Goal: Task Accomplishment & Management: Complete application form

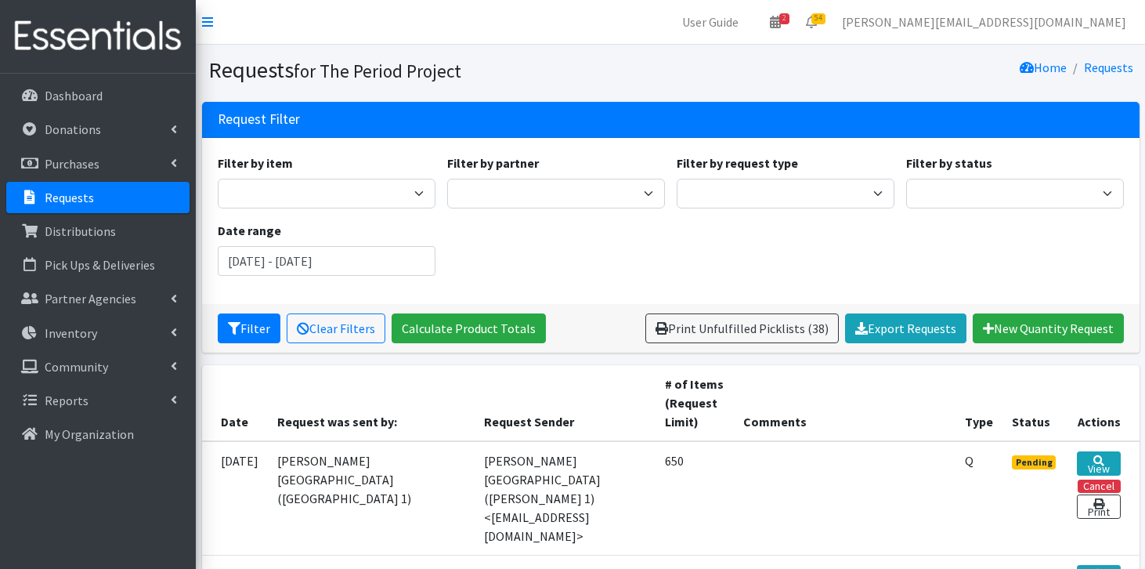
scroll to position [305, 0]
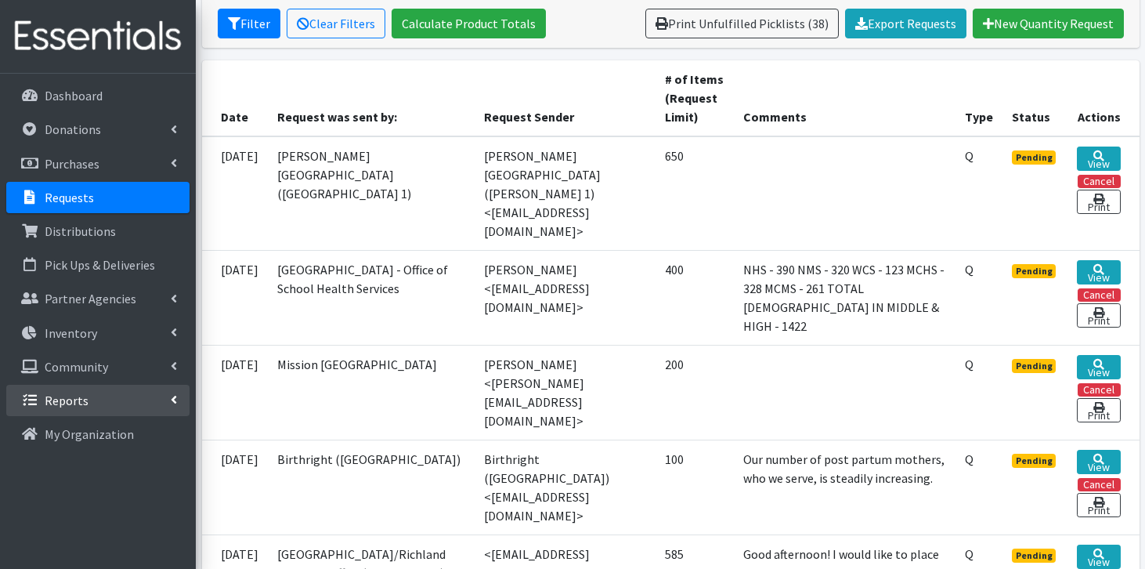
click at [65, 404] on p "Reports" at bounding box center [67, 401] width 44 height 16
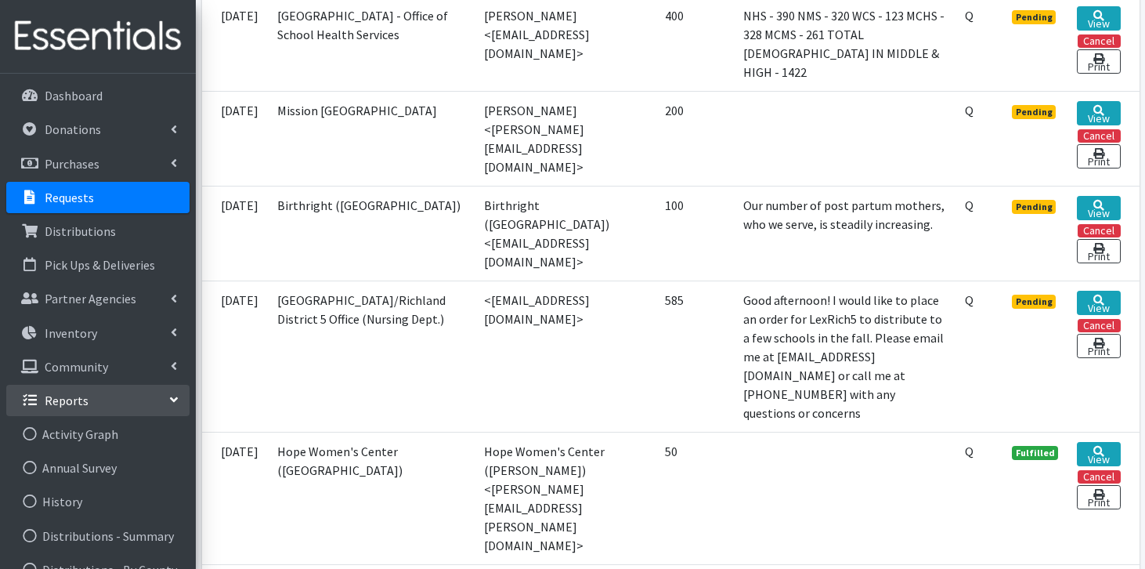
scroll to position [559, 0]
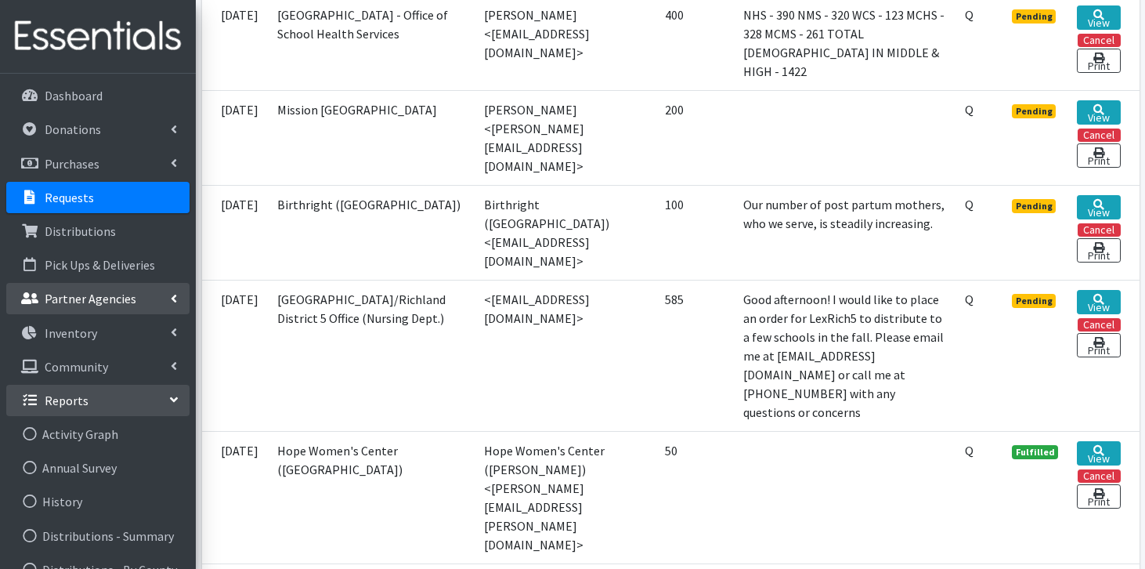
click at [128, 306] on link "Partner Agencies" at bounding box center [97, 298] width 183 height 31
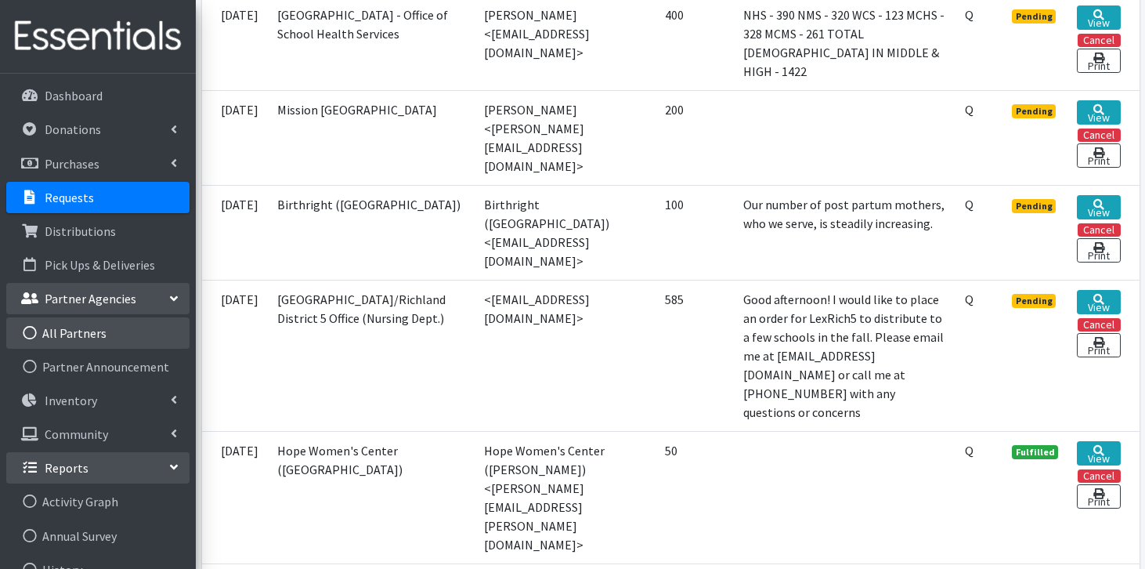
click at [107, 340] on link "All Partners" at bounding box center [97, 332] width 183 height 31
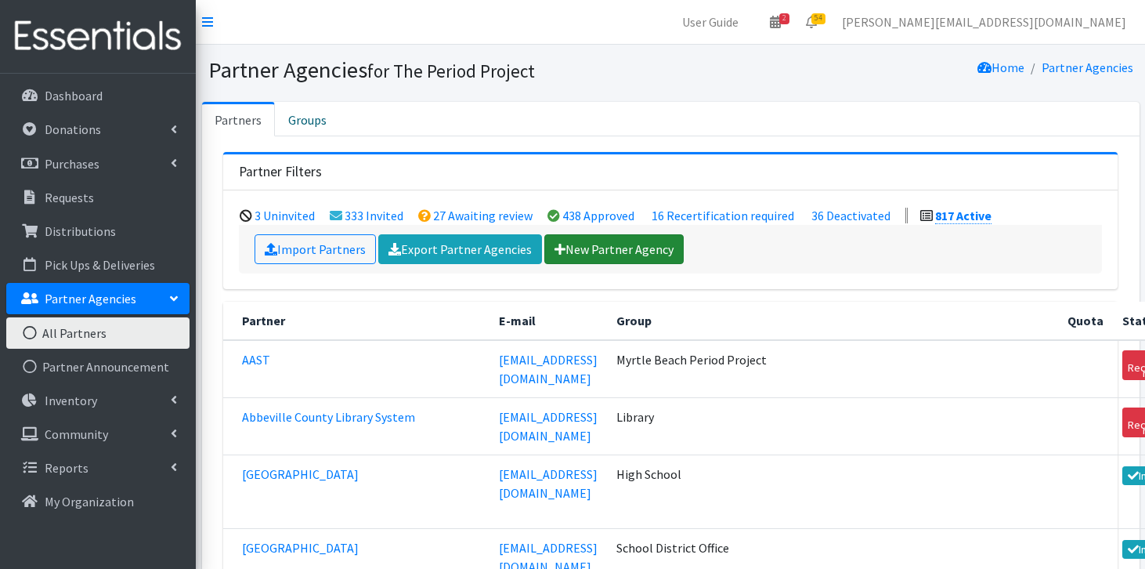
click at [606, 246] on link "New Partner Agency" at bounding box center [614, 249] width 139 height 30
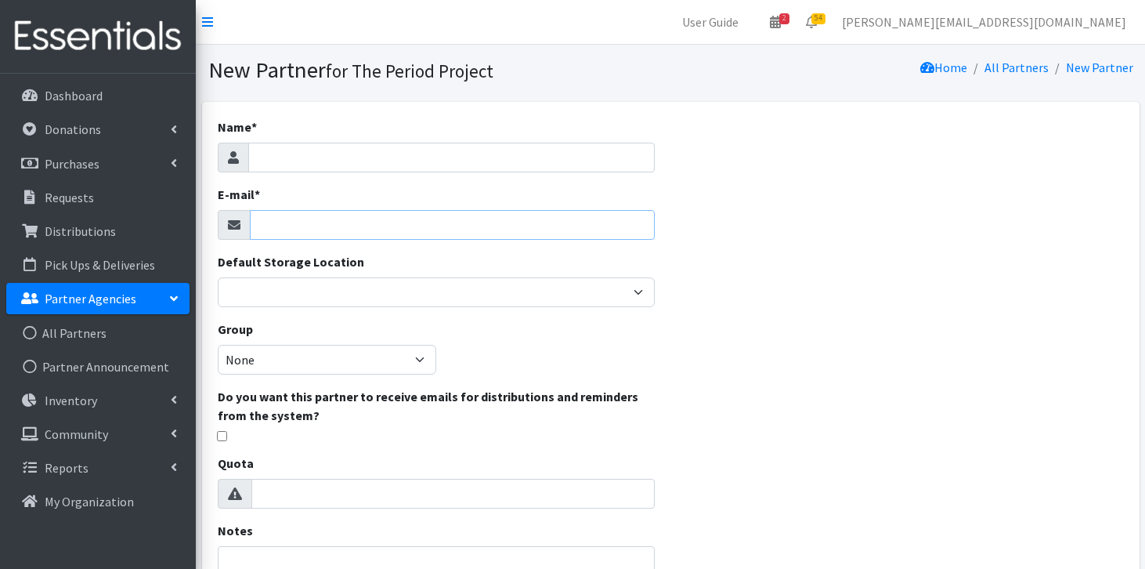
click at [382, 237] on input "E-mail *" at bounding box center [453, 225] width 406 height 30
paste input "Laphonia Mars <lmars@carolinahealthcenters.org>"
drag, startPoint x: 343, startPoint y: 224, endPoint x: 252, endPoint y: 219, distance: 91.8
click at [251, 219] on input "Laphonia Mars <lmars@carolinahealthcenters.org>" at bounding box center [453, 225] width 406 height 30
click at [473, 228] on input "lmars@carolinahealthcenters.org>" at bounding box center [453, 225] width 406 height 30
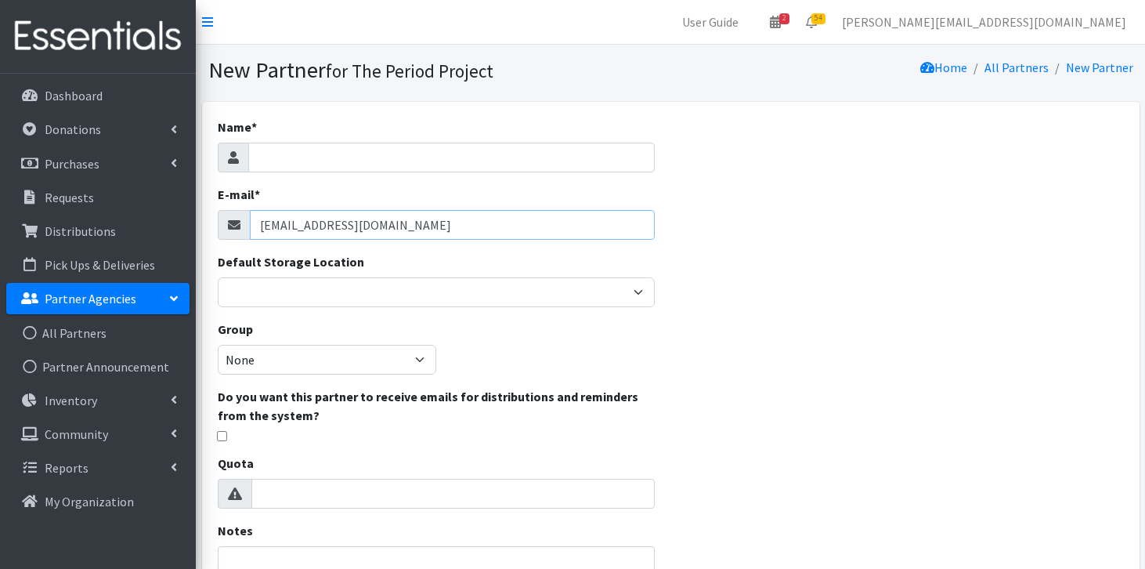
type input "[EMAIL_ADDRESS][DOMAIN_NAME]"
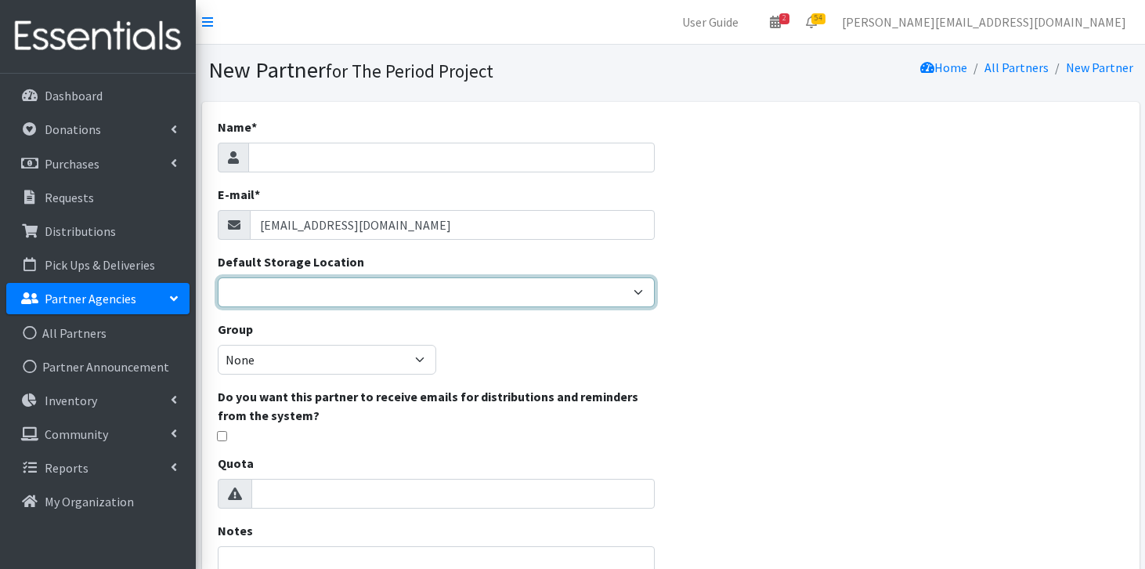
click at [438, 288] on select "Anderson HPP Atlanta, GA Charleston Charlotte Clemson University Columbia chapt…" at bounding box center [437, 292] width 438 height 30
select select "230"
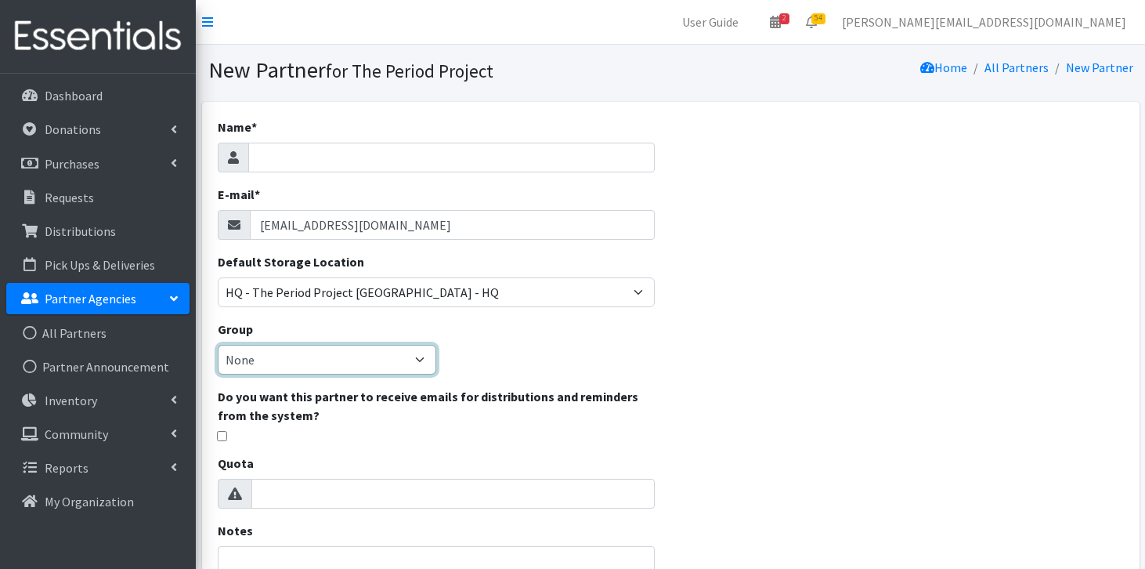
click at [359, 356] on select "None Middle School High School Elementary School Unsheltered Support Head Start…" at bounding box center [327, 360] width 219 height 30
select select "203"
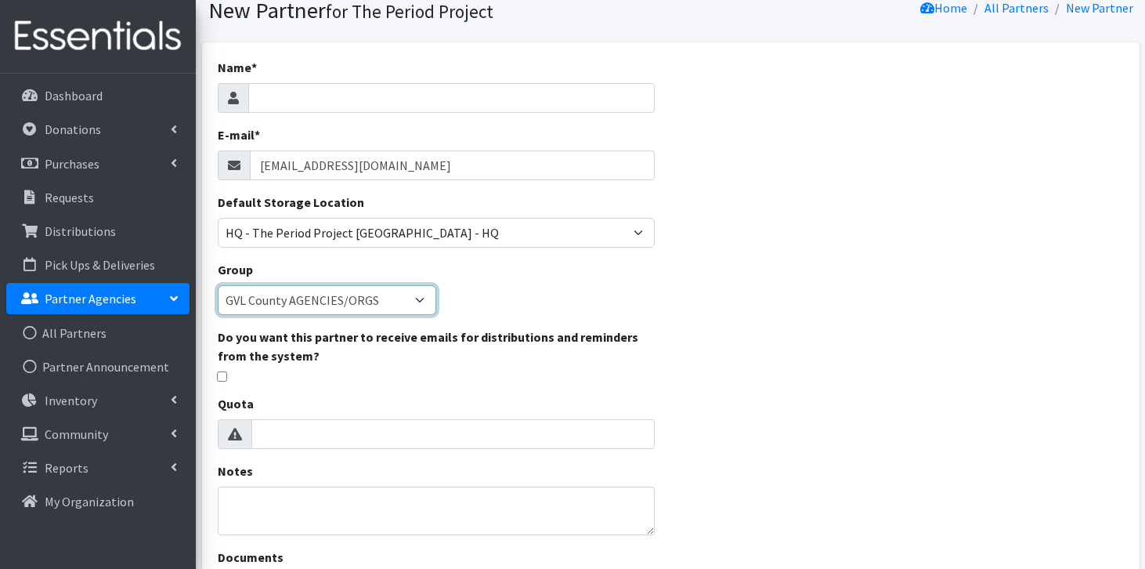
scroll to position [71, 0]
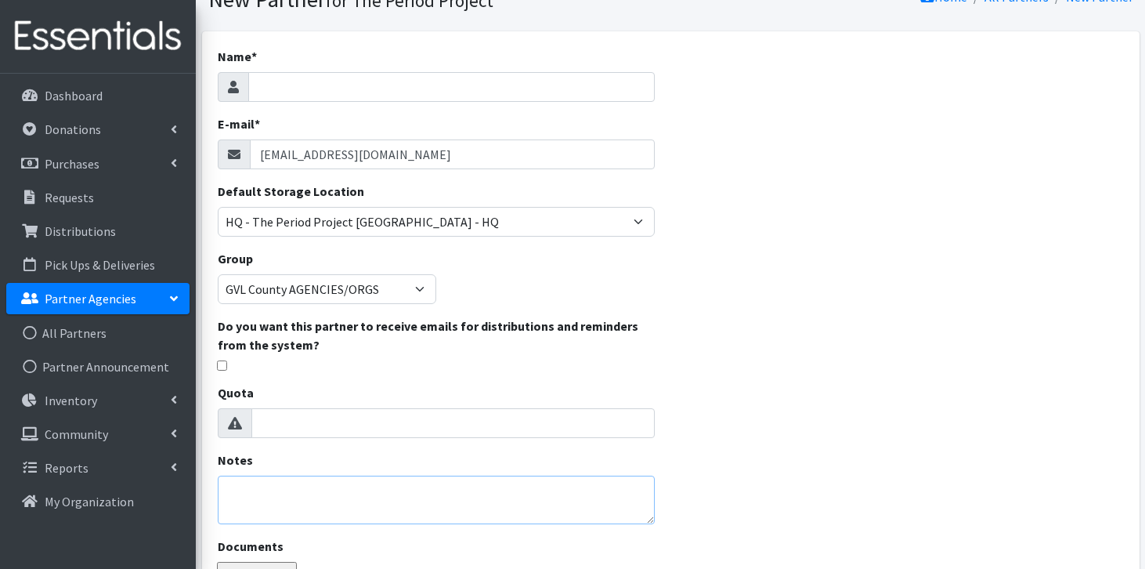
click at [395, 483] on textarea "Notes" at bounding box center [437, 500] width 438 height 49
paste textarea "Laphonia Mars <"
paste textarea "Parent Educator with the Parents as Teachers program at Carolina Health Centers…"
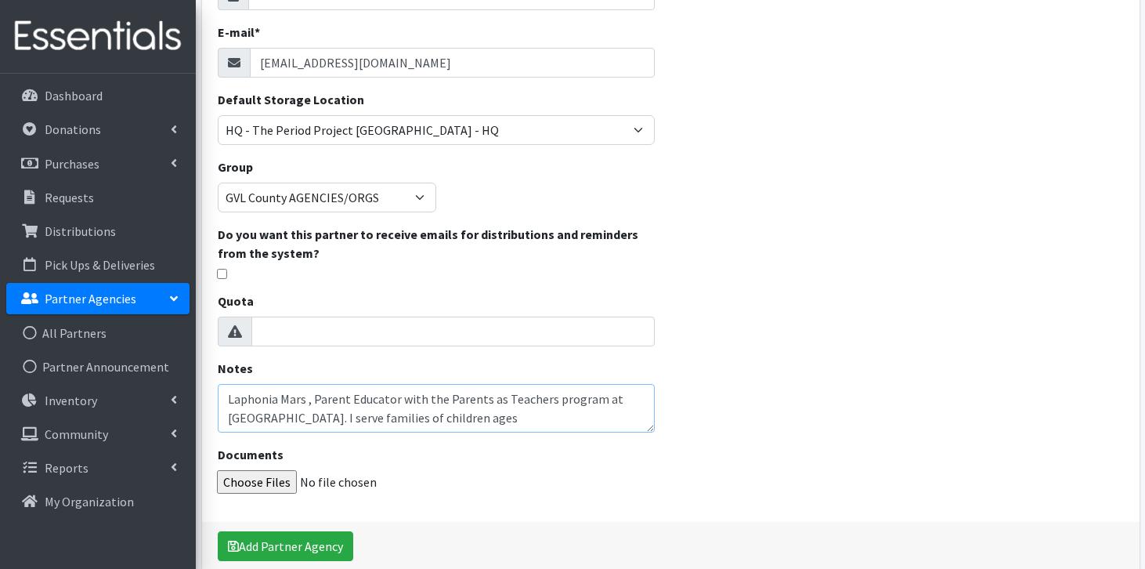
scroll to position [0, 0]
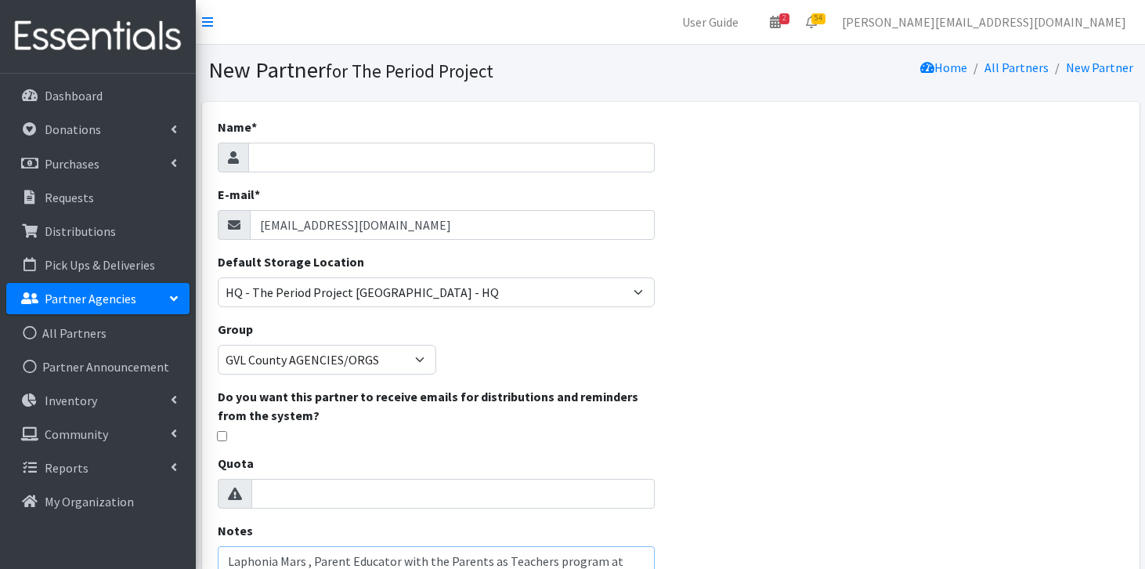
type textarea "Laphonia Mars , Parent Educator with the Parents as Teachers program at Carolin…"
click at [324, 157] on input "Name *" at bounding box center [451, 158] width 407 height 30
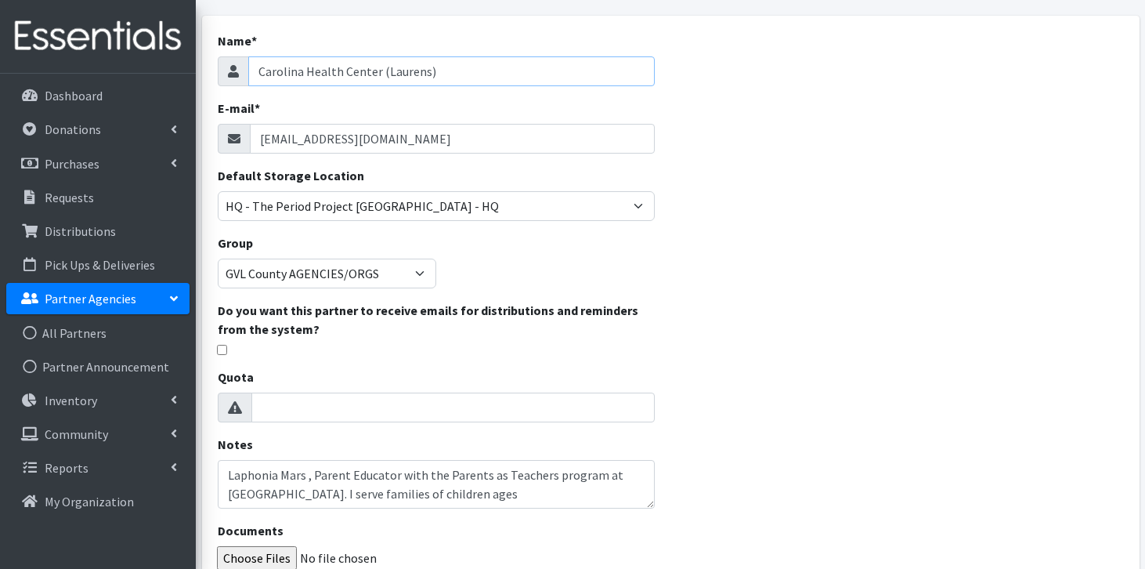
scroll to position [234, 0]
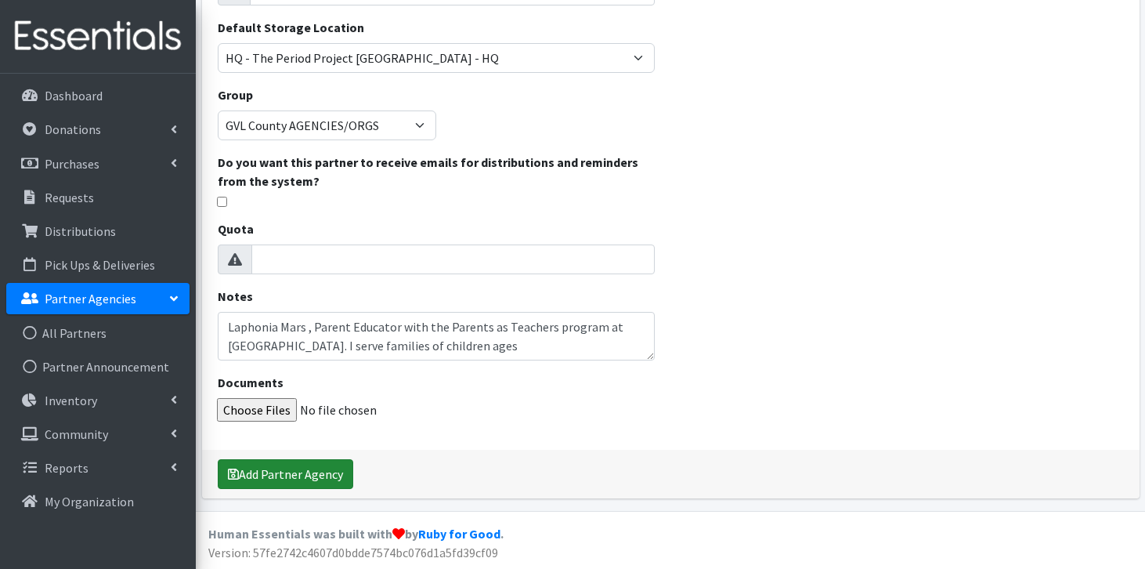
type input "Carolina Health Center (Laurens)"
click at [288, 472] on button "Add Partner Agency" at bounding box center [286, 474] width 136 height 30
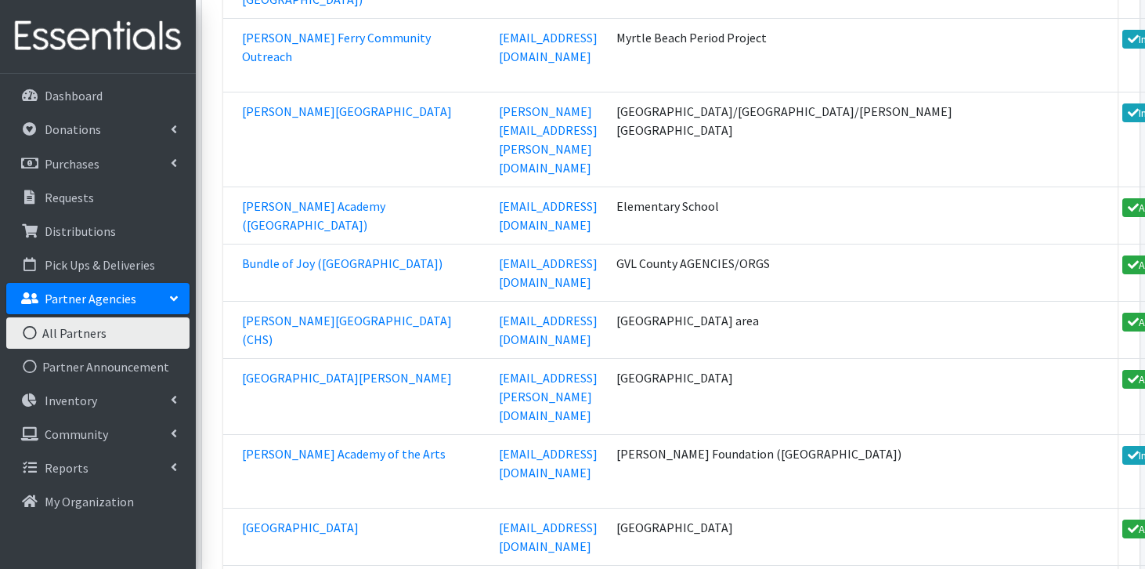
scroll to position [6751, 0]
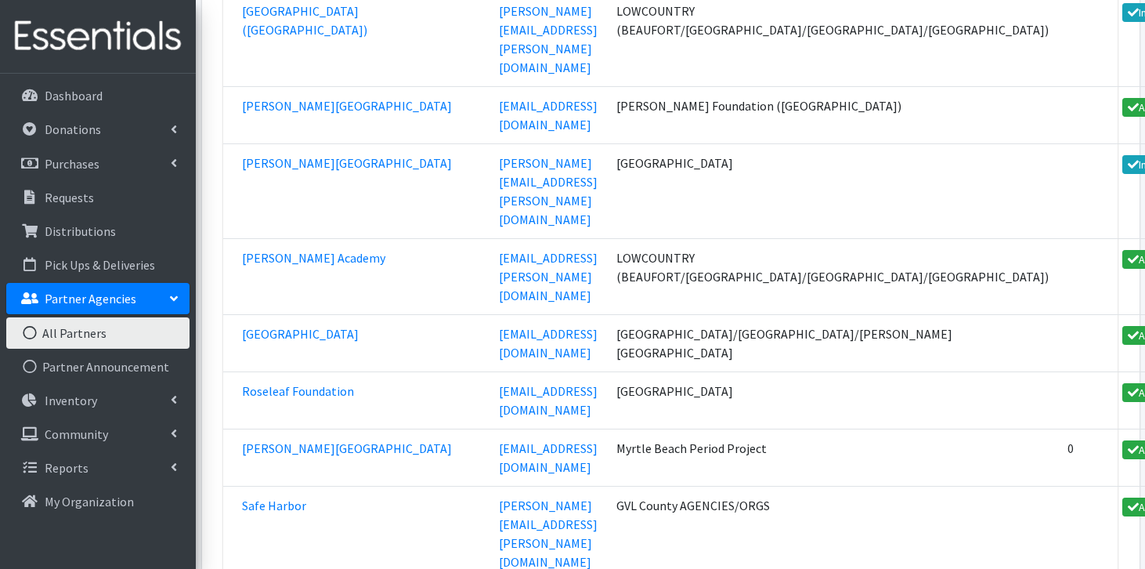
scroll to position [47330, 0]
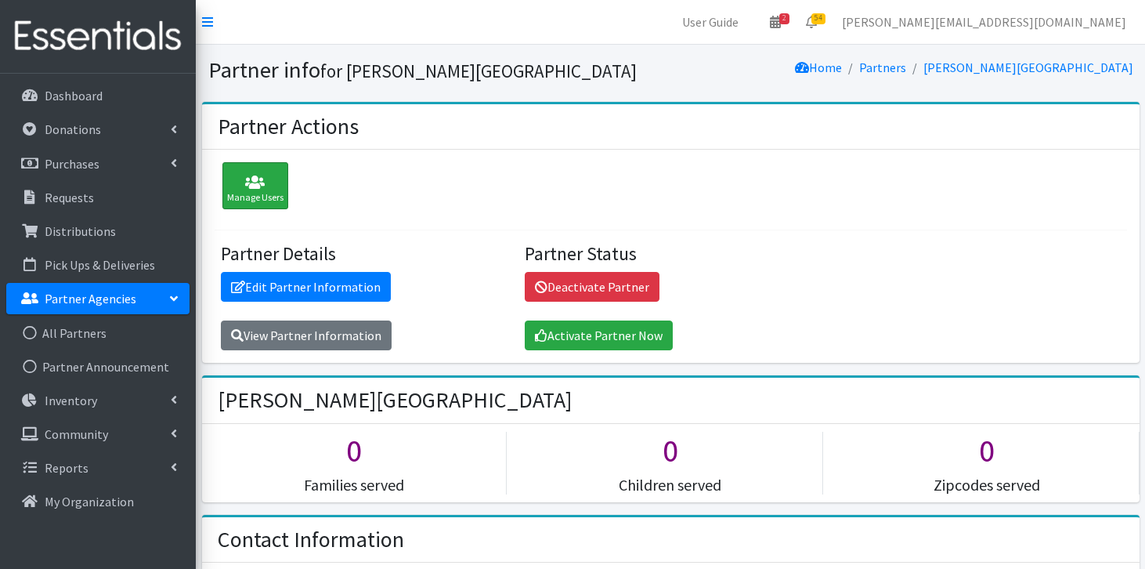
click at [261, 192] on div "Manage Users" at bounding box center [256, 185] width 66 height 47
click at [273, 198] on div "Manage Users" at bounding box center [256, 185] width 66 height 47
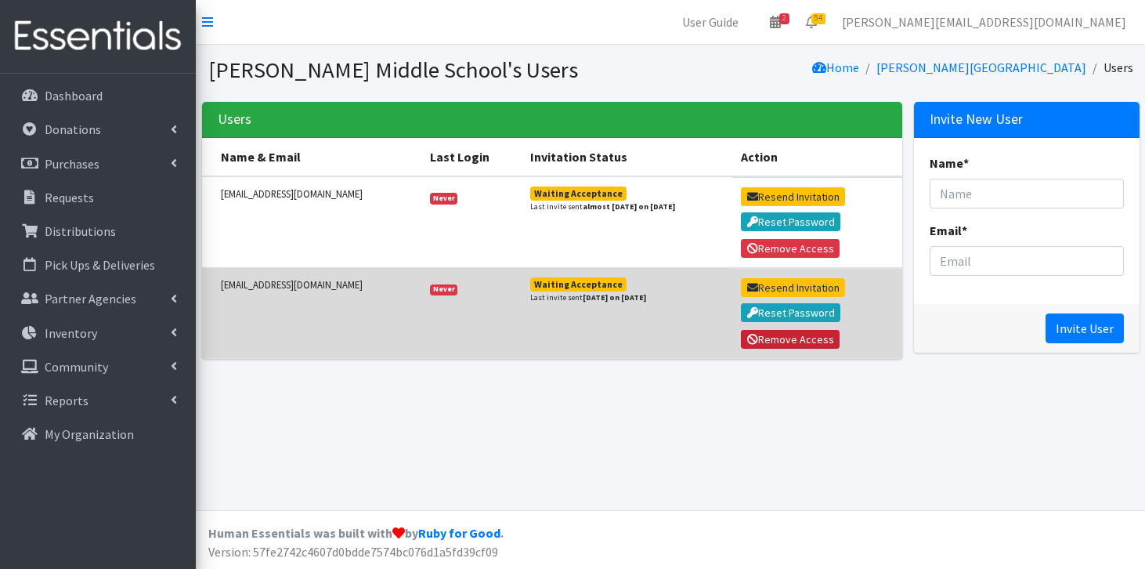
click at [784, 342] on button "Remove Access" at bounding box center [790, 339] width 99 height 19
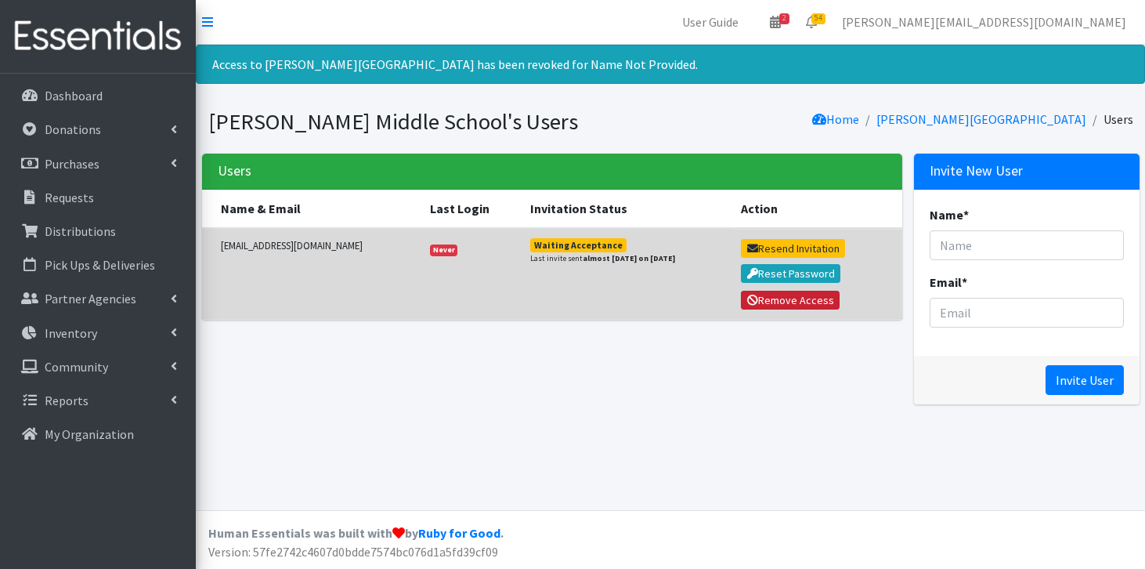
click at [779, 306] on button "Remove Access" at bounding box center [790, 300] width 99 height 19
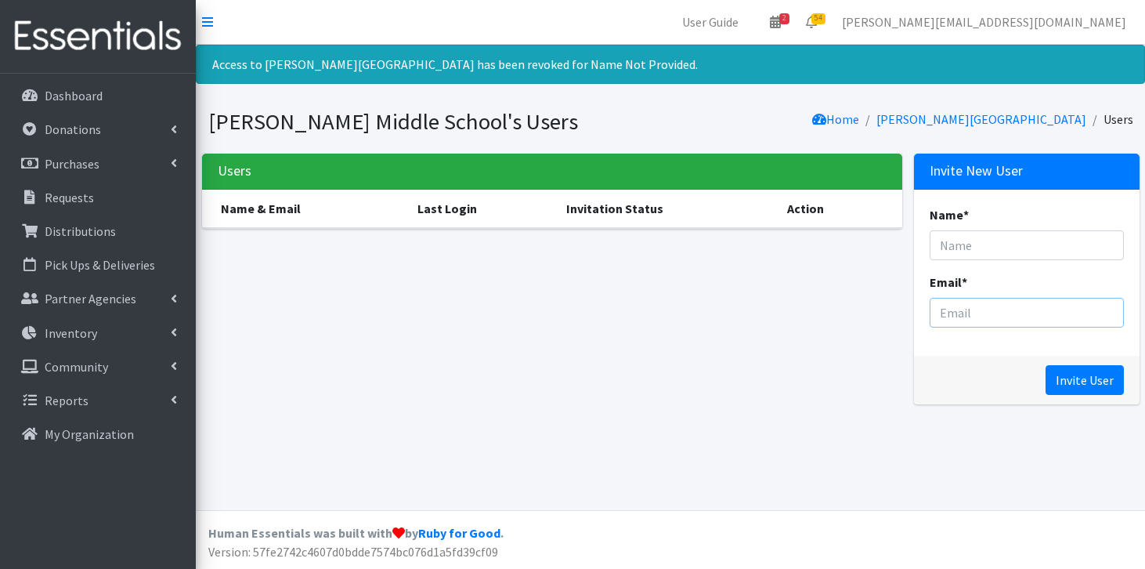
click at [954, 316] on input "Email *" at bounding box center [1027, 313] width 194 height 30
paste input "mailto:cteixeira@rhmail.org"
type input "cteixeira@rhmail.org"
click at [949, 244] on input "Name *" at bounding box center [1027, 245] width 194 height 30
paste input "CYNTHIA TEIXEIRA"
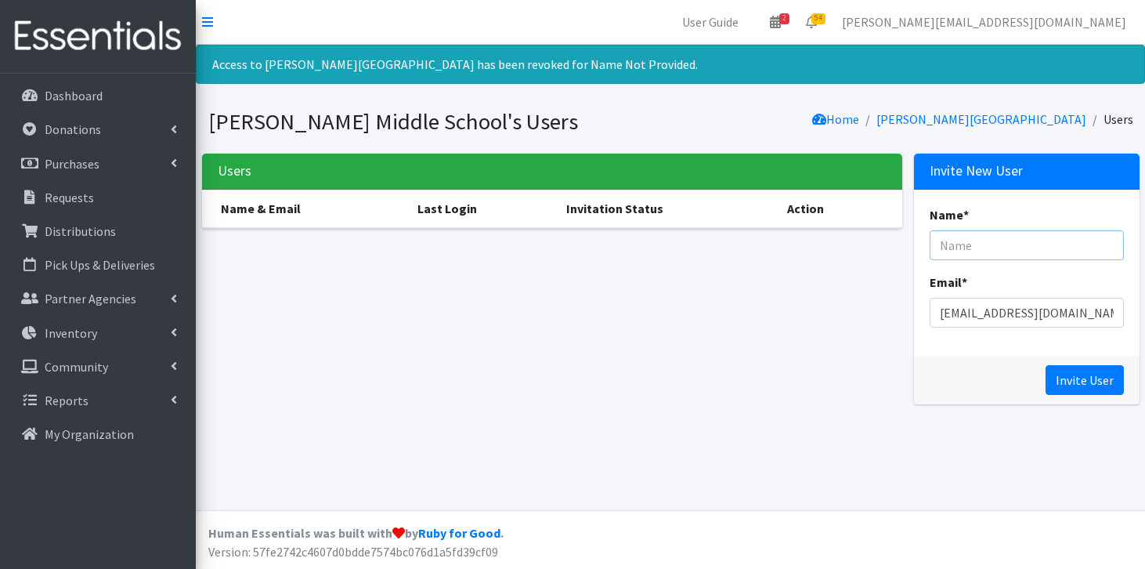
type input "CYNTHIA TEIXEIRA"
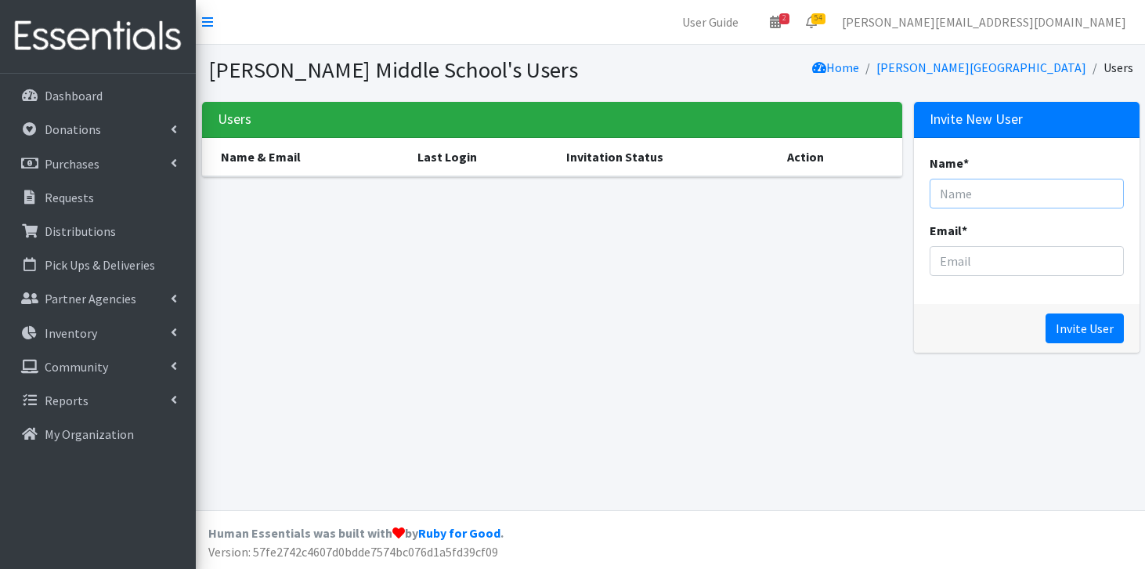
click at [993, 187] on input "Name *" at bounding box center [1027, 194] width 194 height 30
paste input "[PERSON_NAME]"
type input "[PERSON_NAME]"
click at [960, 266] on input "Email *" at bounding box center [1027, 261] width 194 height 30
paste input "[PERSON_NAME] <[EMAIL_ADDRESS][DOMAIN_NAME]>"
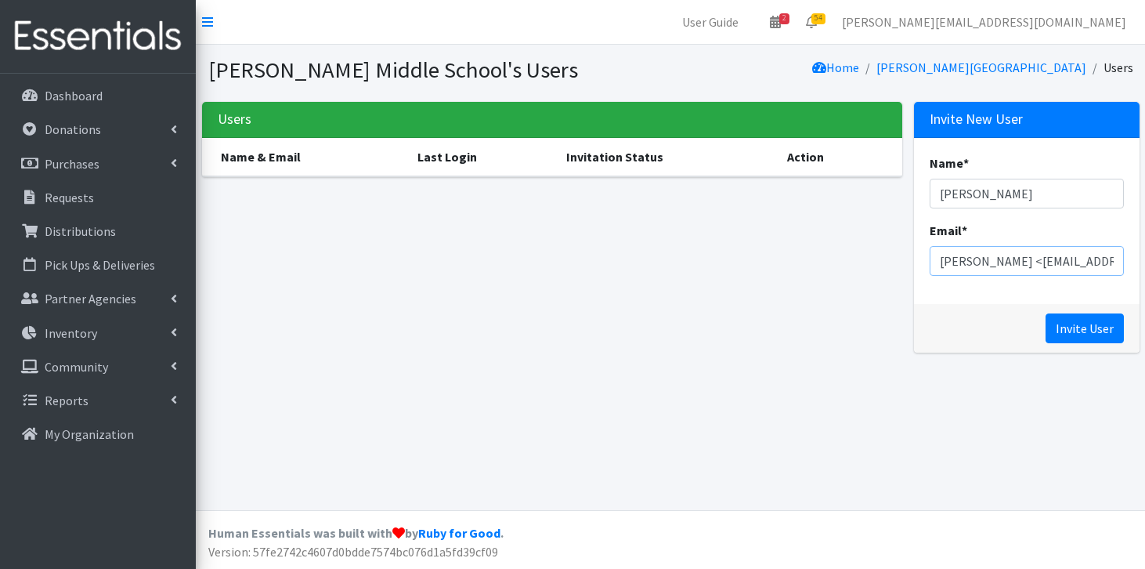
drag, startPoint x: 964, startPoint y: 260, endPoint x: 903, endPoint y: 259, distance: 61.1
click at [903, 259] on div "Users Name & Email Last Login Invitation Status Action Invite New User Name * C…" at bounding box center [671, 233] width 950 height 263
click at [1096, 260] on input "mmecsteixeira@gmail.com>" at bounding box center [1027, 261] width 194 height 30
type input "mmecsteixeira@gmail.com"
click at [1078, 328] on input "Invite User" at bounding box center [1085, 328] width 78 height 30
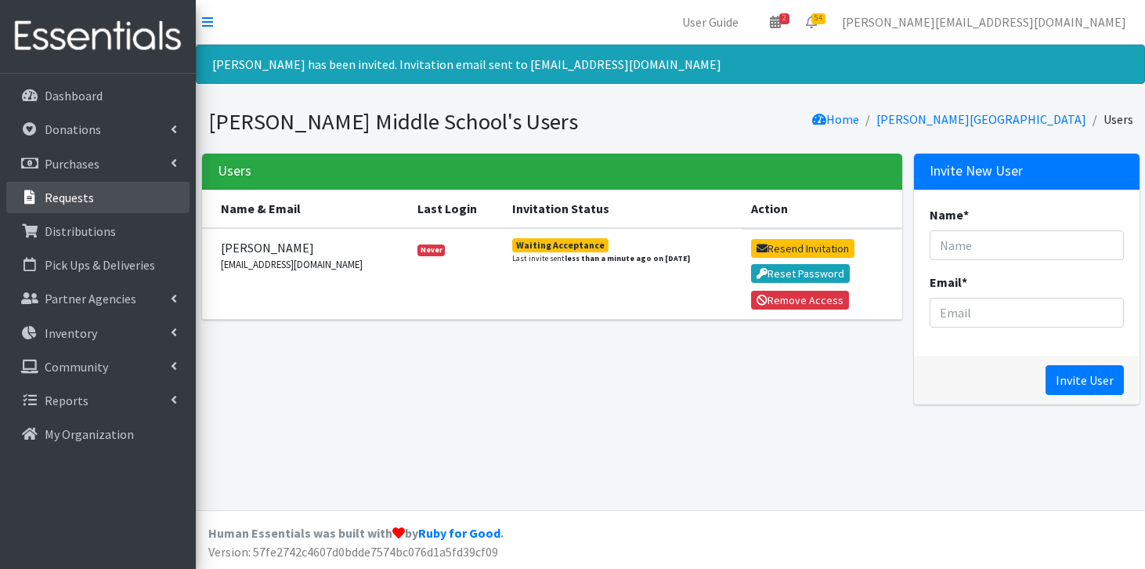
click at [116, 183] on link "Requests" at bounding box center [97, 197] width 183 height 31
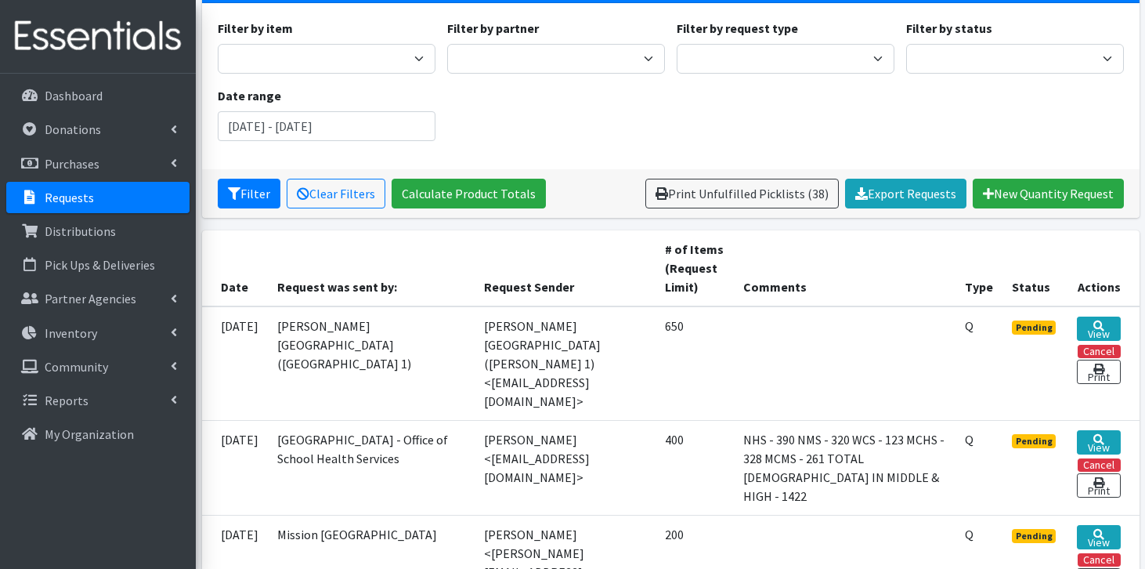
scroll to position [136, 0]
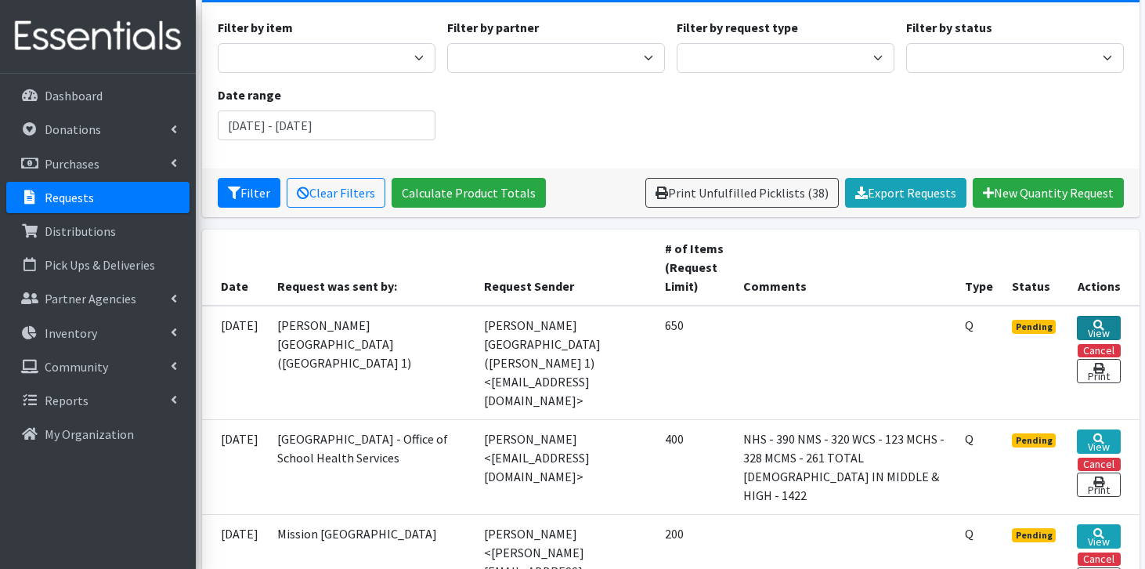
click at [1091, 331] on link "View" at bounding box center [1098, 328] width 43 height 24
drag, startPoint x: 447, startPoint y: 346, endPoint x: 563, endPoint y: 348, distance: 116.8
click at [563, 348] on td "[PERSON_NAME][GEOGRAPHIC_DATA] ([PERSON_NAME] 1) <[EMAIL_ADDRESS][DOMAIN_NAME]>" at bounding box center [565, 363] width 181 height 114
copy td "mmccluskey@fsd1.org"
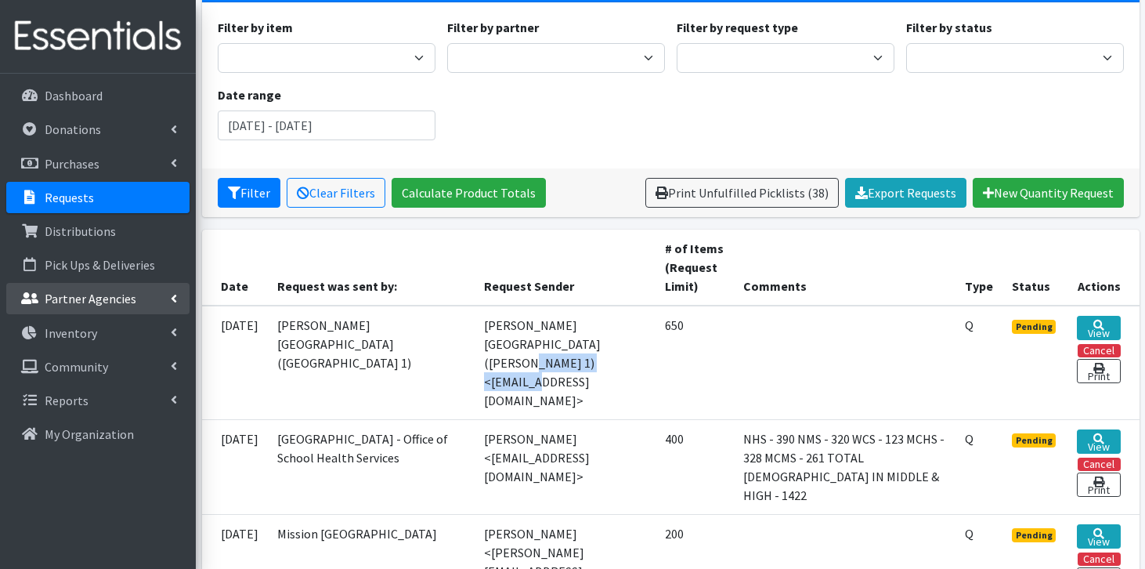
click at [128, 299] on p "Partner Agencies" at bounding box center [91, 299] width 92 height 16
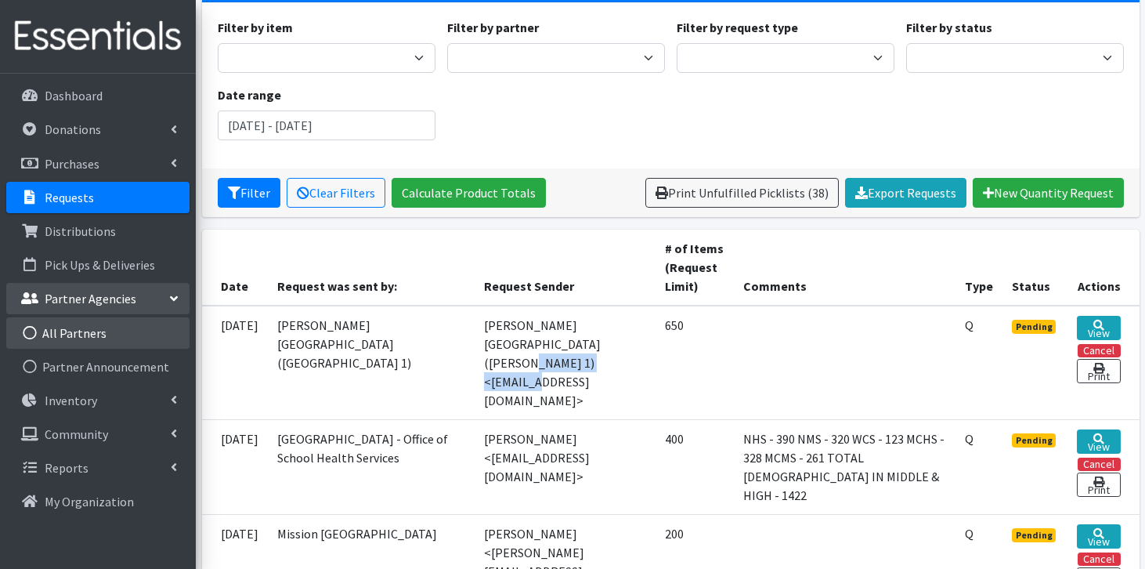
click at [121, 324] on link "All Partners" at bounding box center [97, 332] width 183 height 31
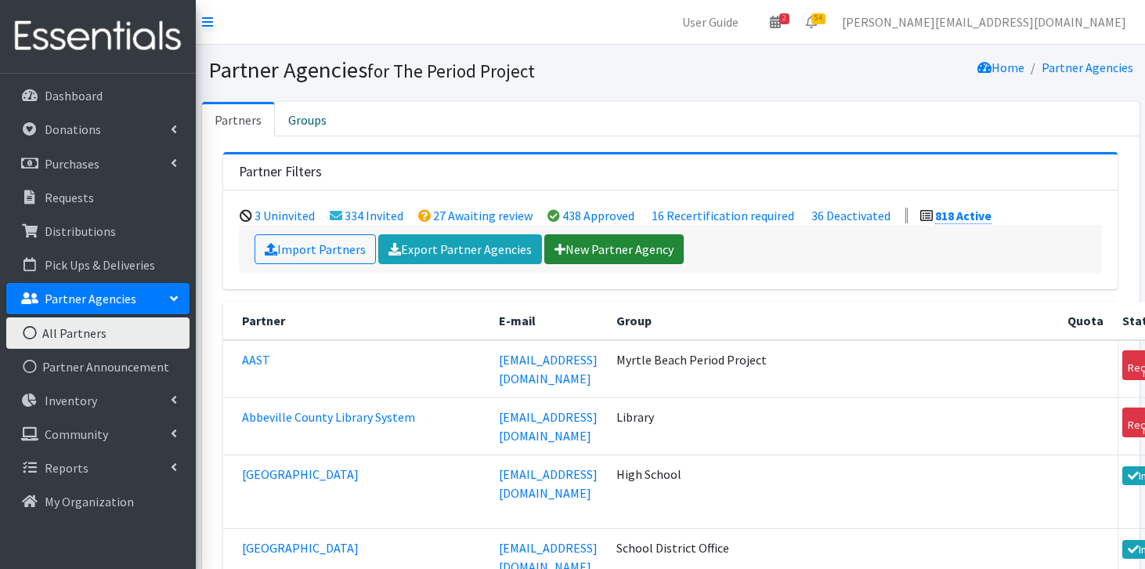
click at [582, 250] on link "New Partner Agency" at bounding box center [614, 249] width 139 height 30
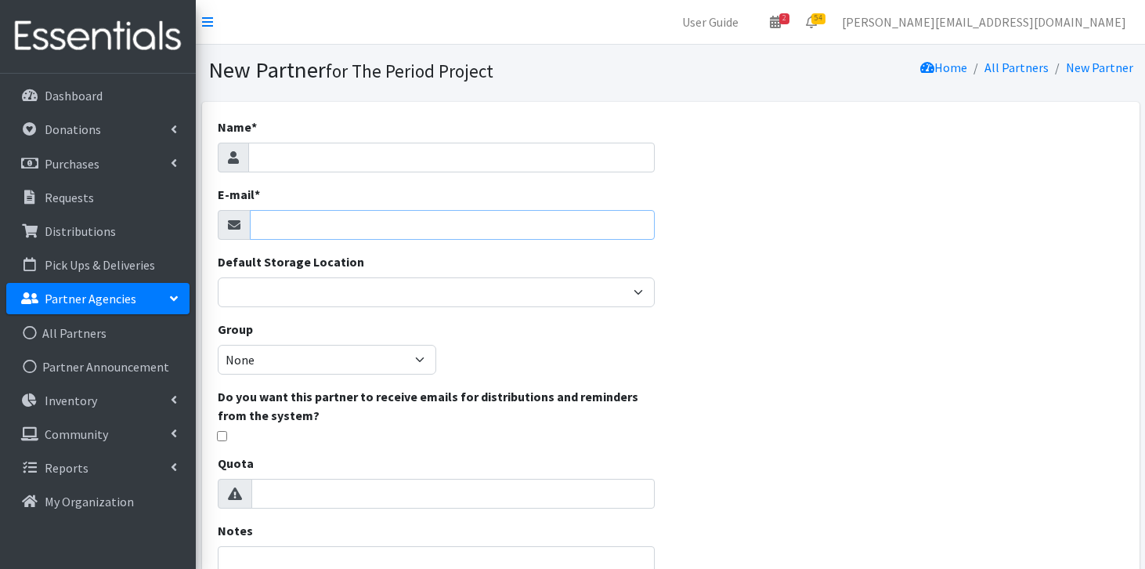
click at [366, 227] on input "E-mail *" at bounding box center [453, 225] width 406 height 30
paste input "Amy Cooper <anissa1484@gmail.com>"
drag, startPoint x: 328, startPoint y: 223, endPoint x: 232, endPoint y: 221, distance: 96.4
click at [232, 221] on div "Amy Cooper <anissa1484@gmail.com>" at bounding box center [437, 225] width 438 height 30
click at [419, 230] on input "anissa1484@gmail.com>" at bounding box center [453, 225] width 406 height 30
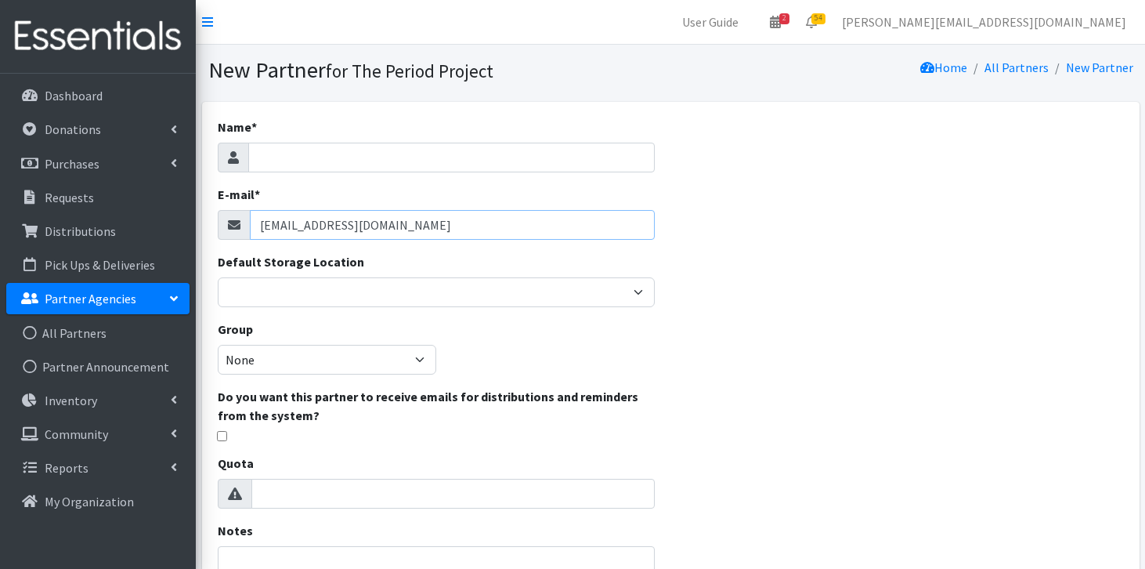
type input "anissa1484@gmail.com"
click at [393, 154] on input "Name *" at bounding box center [451, 158] width 407 height 30
paste input "Church Name"
type input "C"
paste input "Faith United Methodist Church"
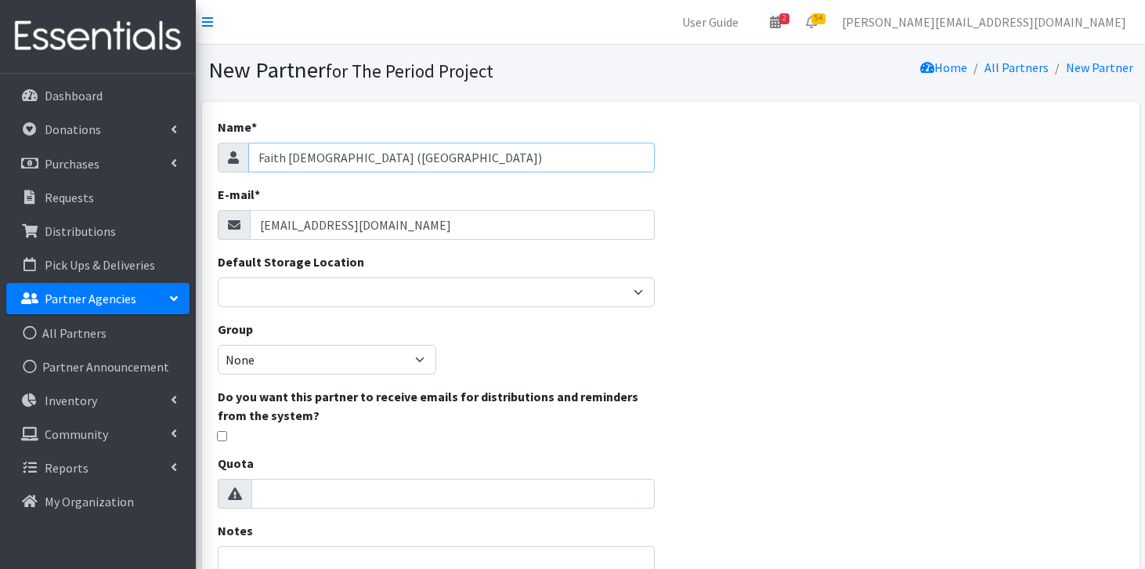
scroll to position [125, 0]
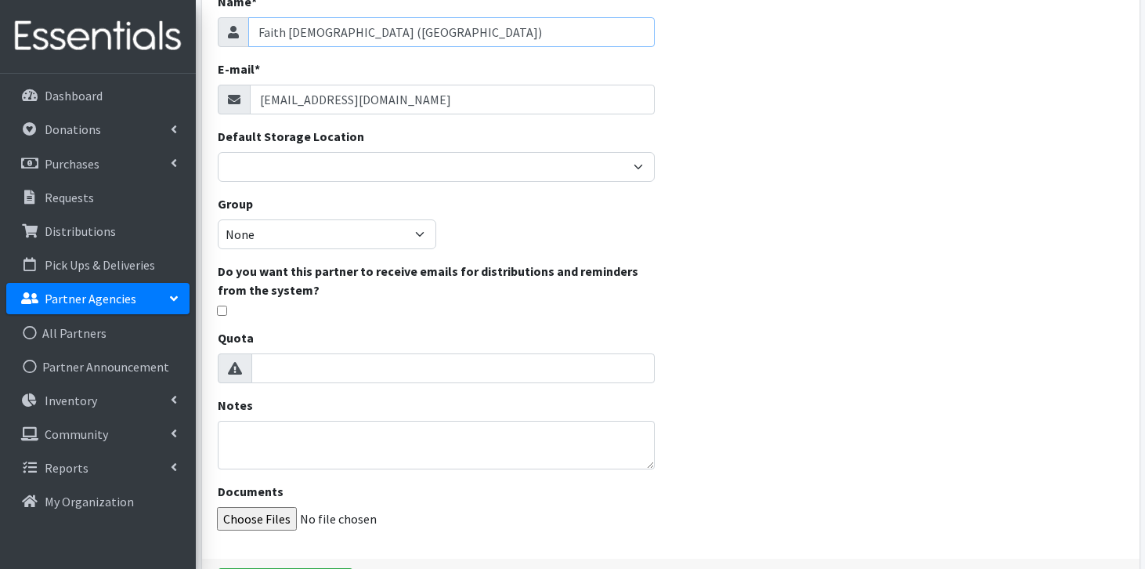
type input "Faith United Methodist Church (Kingstree)"
click at [342, 434] on textarea "Notes" at bounding box center [437, 445] width 438 height 49
type textarea "Williamsburg County church"
